Goal: Transaction & Acquisition: Purchase product/service

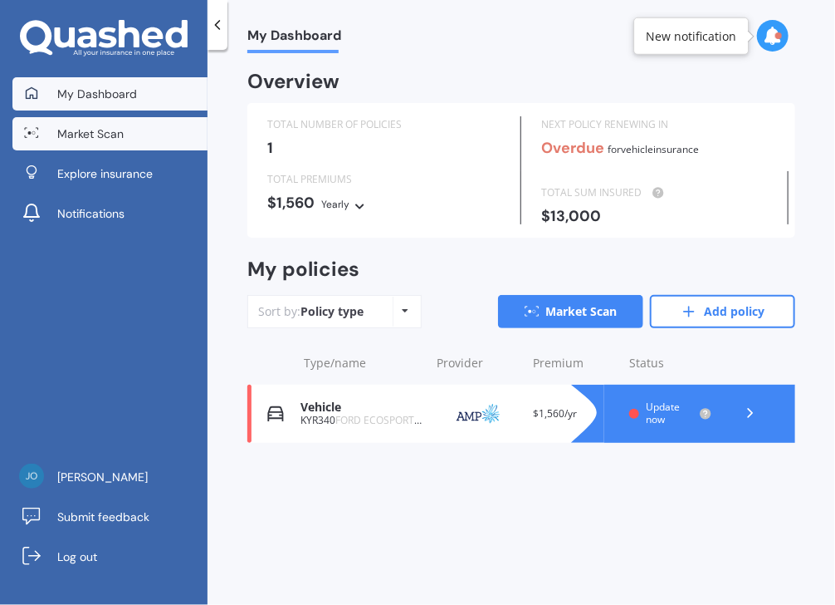
click at [115, 135] on span "Market Scan" at bounding box center [90, 133] width 66 height 17
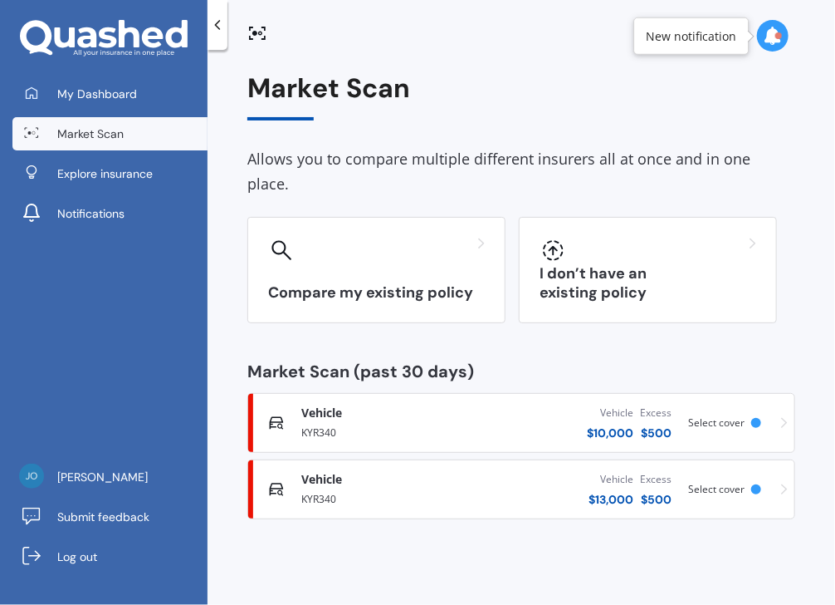
click at [656, 404] on div "Excess $ 500" at bounding box center [656, 422] width 32 height 37
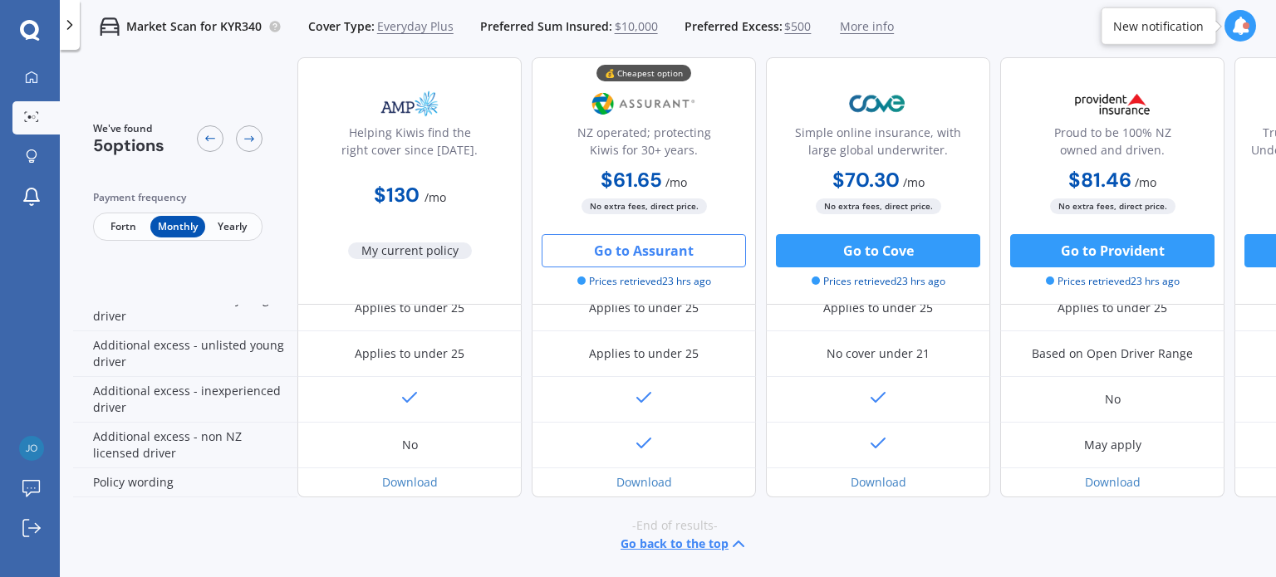
scroll to position [791, 0]
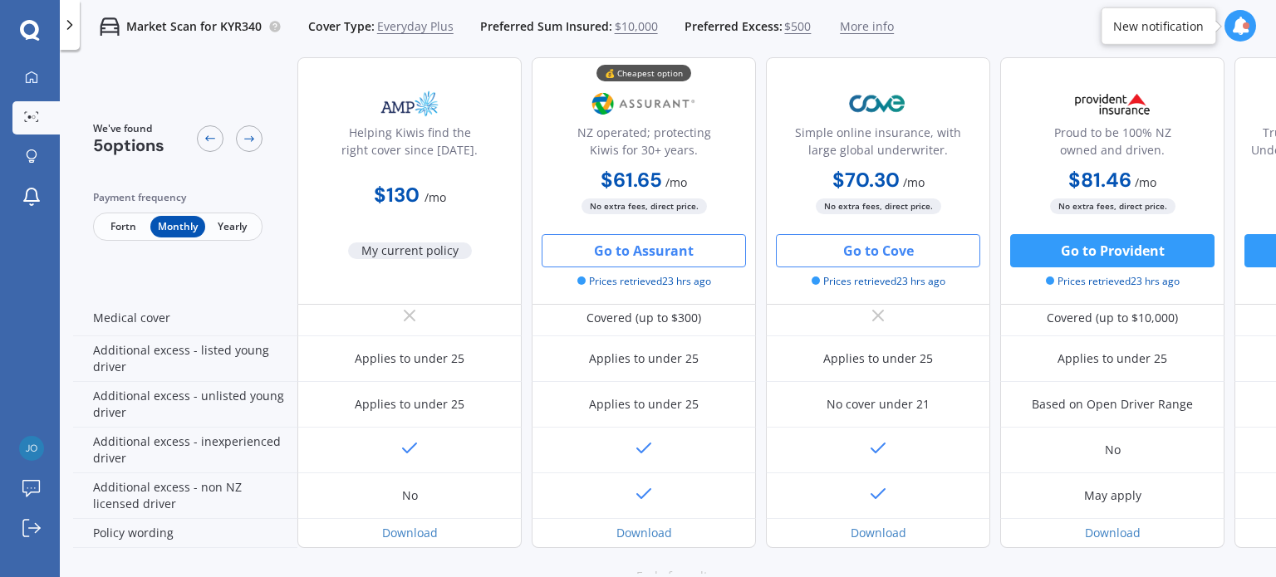
click at [835, 252] on button "Go to Cove" at bounding box center [878, 250] width 204 height 33
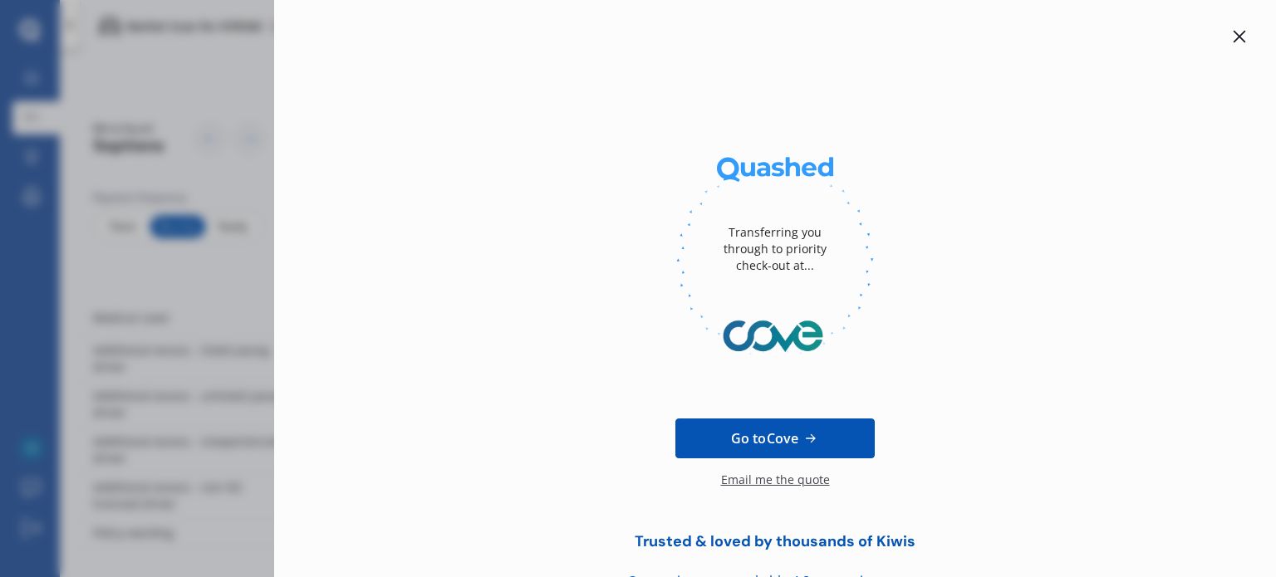
drag, startPoint x: 1264, startPoint y: 381, endPoint x: 1268, endPoint y: 516, distance: 134.6
click at [835, 516] on div "Transferring you through to priority check-out at... Go to Cove Email me the qu…" at bounding box center [775, 288] width 1002 height 577
